Goal: Navigation & Orientation: Find specific page/section

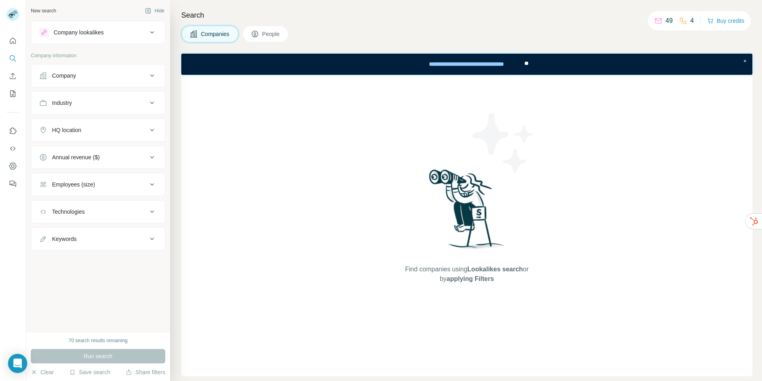
click at [24, 42] on div at bounding box center [13, 110] width 26 height 162
click at [4, 42] on div at bounding box center [13, 110] width 26 height 162
click at [16, 40] on icon "Quick start" at bounding box center [13, 41] width 8 height 8
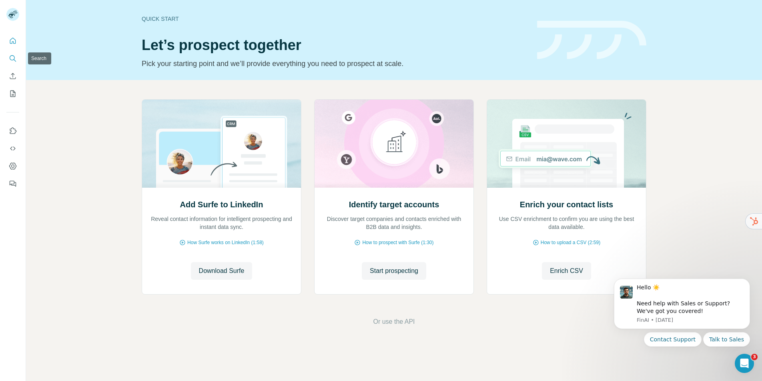
click at [14, 57] on icon "Search" at bounding box center [13, 58] width 8 height 8
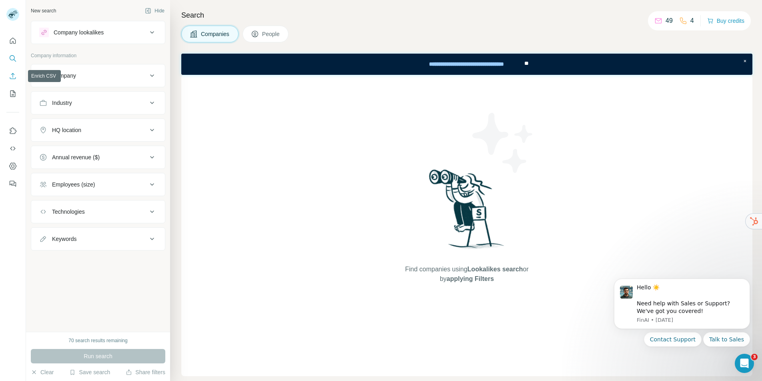
click at [14, 77] on icon "Enrich CSV" at bounding box center [13, 76] width 8 height 8
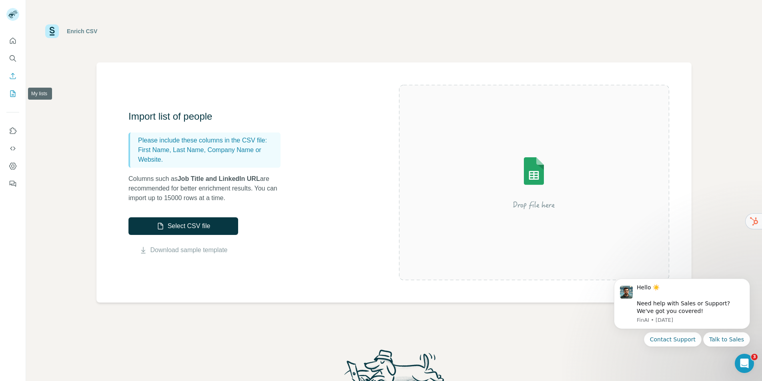
click at [11, 96] on icon "My lists" at bounding box center [13, 94] width 8 height 8
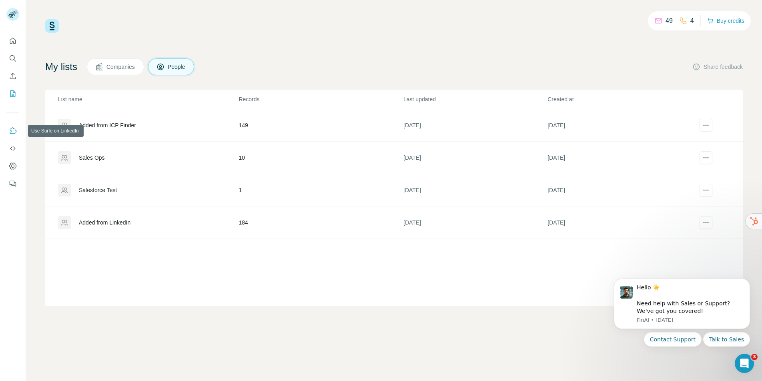
click at [14, 130] on icon "Use Surfe on LinkedIn" at bounding box center [13, 131] width 8 height 8
click at [12, 163] on icon "Dashboard" at bounding box center [13, 166] width 8 height 8
click at [16, 167] on icon "Dashboard" at bounding box center [12, 166] width 7 height 7
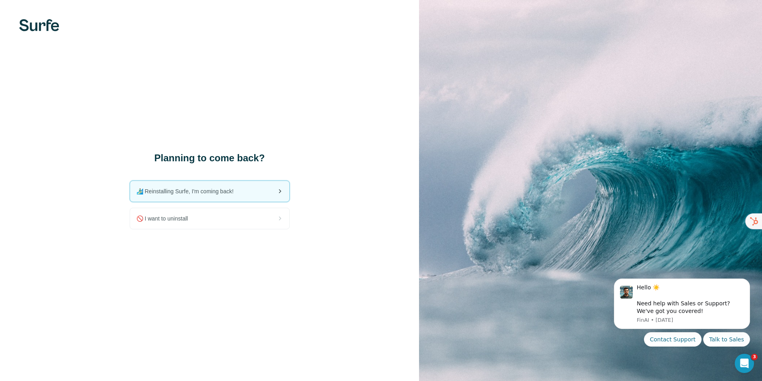
click at [223, 192] on span "🏄🏻‍♂️ Reinstalling Surfe, I'm coming back!" at bounding box center [189, 191] width 104 height 8
